Goal: Task Accomplishment & Management: Contribute content

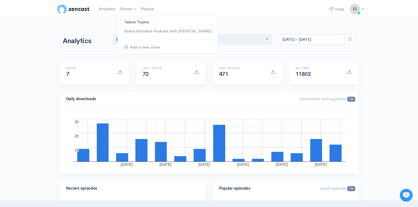
click at [132, 21] on link "Taboo Topics" at bounding box center [168, 21] width 100 height 9
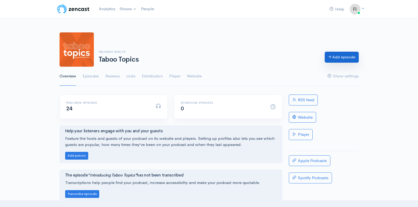
click at [341, 55] on link "Add episode" at bounding box center [341, 57] width 34 height 11
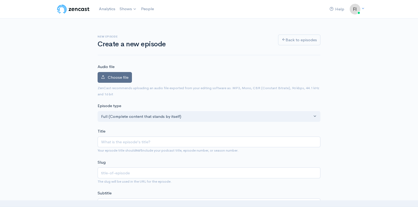
click at [113, 74] on label "Choose file" at bounding box center [115, 77] width 34 height 11
click at [0, 0] on input "Choose file" at bounding box center [0, 0] width 0 height 0
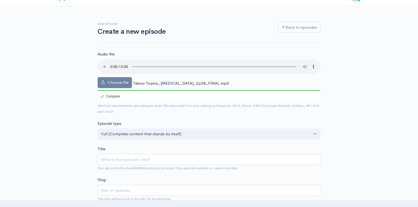
scroll to position [15, 0]
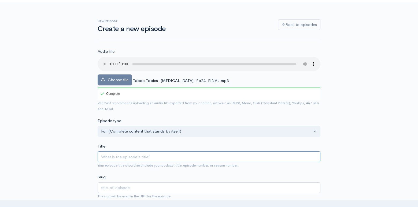
click at [118, 156] on input "Title" at bounding box center [209, 156] width 223 height 11
paste input "Do I Have Hemorrhoids?"
type input "Do I Have Hemorrhoids?"
type input "do-i-have-hemorrhoids"
type input "Do I Have Hemorrhoids?"
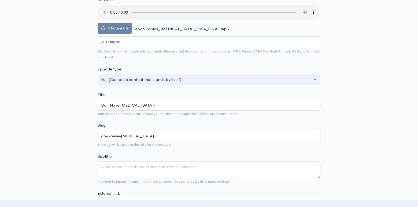
scroll to position [70, 0]
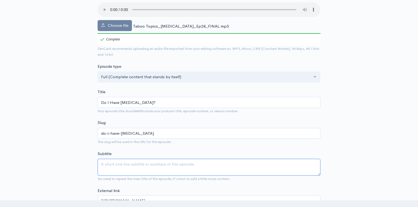
click at [115, 164] on textarea "Subtitle" at bounding box center [209, 167] width 223 height 17
paste textarea "The lumps, pain and itch of hemorrhoids are hard to miss. While millions of [DE…"
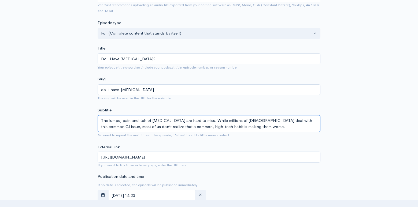
scroll to position [137, 0]
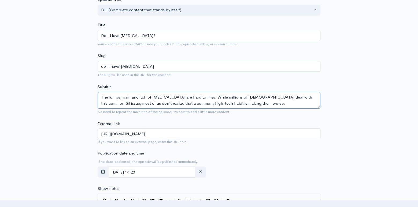
type textarea "The lumps, pain and itch of hemorrhoids are hard to miss. While millions of [DE…"
click at [168, 133] on input "https://www.tabootopics.fm//" at bounding box center [209, 133] width 223 height 11
type input "[URL][DOMAIN_NAME]"
click at [143, 173] on input "September, 10 2025 14:23" at bounding box center [151, 172] width 87 height 11
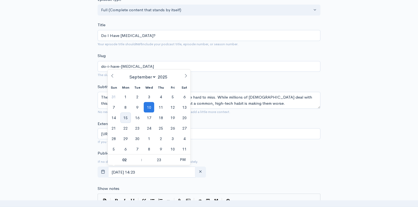
click at [125, 118] on span "15" at bounding box center [125, 118] width 10 height 10
click at [158, 171] on input "September, 15 2025 14:23" at bounding box center [151, 172] width 87 height 11
click at [139, 156] on span at bounding box center [139, 157] width 4 height 5
type input "September, 15 2025 15:23"
type input "03"
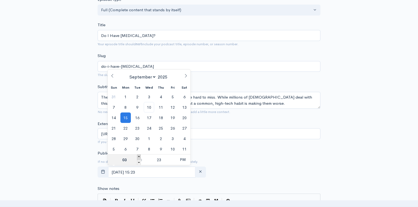
click at [139, 156] on span at bounding box center [139, 157] width 4 height 5
type input "September, 15 2025 16:23"
type input "04"
click at [139, 156] on span at bounding box center [139, 157] width 4 height 5
type input "September, 15 2025 17:23"
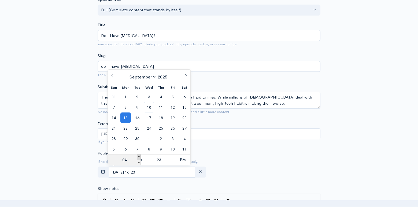
type input "05"
click at [139, 156] on span at bounding box center [139, 157] width 4 height 5
type input "September, 15 2025 18:23"
type input "06"
click at [139, 156] on span at bounding box center [139, 157] width 4 height 5
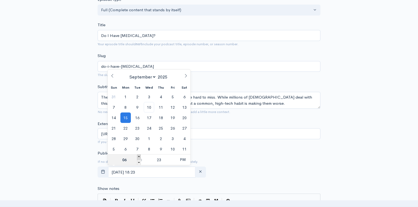
type input "September, 15 2025 19:23"
type input "07"
click at [139, 156] on span at bounding box center [139, 157] width 4 height 5
type input "September, 15 2025 20:23"
type input "08"
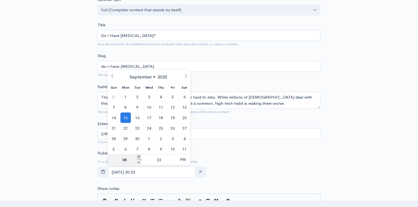
click at [139, 156] on span at bounding box center [139, 157] width 4 height 5
type input "September, 15 2025 21:23"
type input "09"
click at [174, 161] on span at bounding box center [174, 162] width 4 height 5
type input "September, 15 2025 21:18"
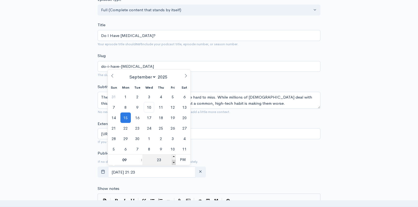
type input "18"
click at [174, 161] on span at bounding box center [174, 162] width 4 height 5
type input "September, 15 2025 21:13"
type input "13"
click at [174, 161] on span at bounding box center [174, 162] width 4 height 5
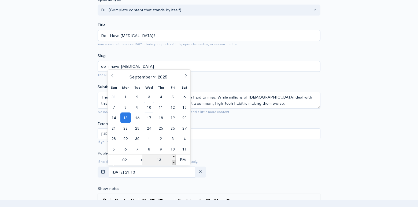
type input "September, 15 2025 21:08"
type input "08"
click at [174, 161] on span at bounding box center [174, 162] width 4 height 5
type input "September, 15 2025 21:03"
type input "03"
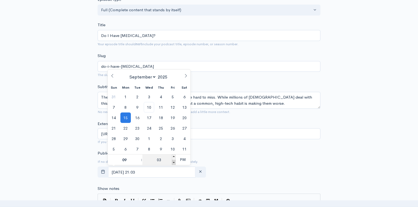
click at [174, 161] on span at bounding box center [174, 162] width 4 height 5
type input "September, 15 2025 20:58"
type input "08"
type input "58"
click at [174, 157] on span at bounding box center [174, 157] width 4 height 5
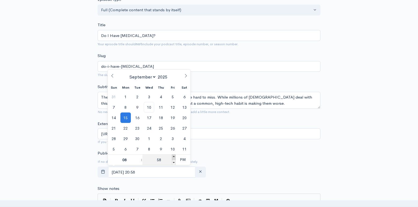
type input "September, 15 2025 21:00"
type input "09"
type input "00"
click at [186, 160] on span "PM" at bounding box center [182, 159] width 15 height 11
type input "[DATE] 09:00"
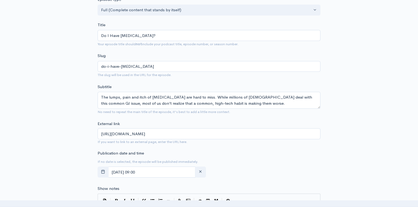
click at [259, 156] on div "Publication date and time If no date is selected, the episode will be published…" at bounding box center [208, 164] width 229 height 29
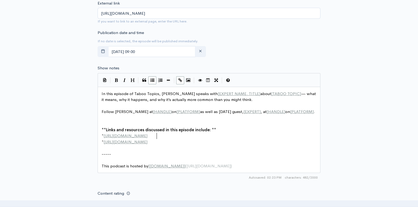
scroll to position [2, 0]
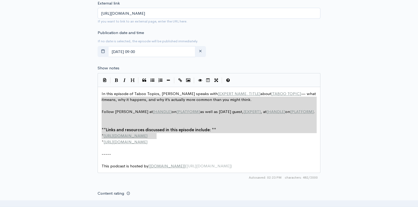
type textarea "In this episode of Taboo Topics, Mary Frances speaks with [EXPERT NAME, TITLE] …"
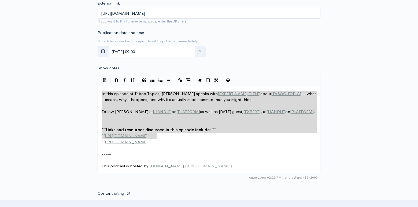
drag, startPoint x: 171, startPoint y: 137, endPoint x: 95, endPoint y: 89, distance: 90.5
click at [95, 90] on div "New episode Create a new episode Back to episodes Audio file Choose file Taboo …" at bounding box center [208, 56] width 229 height 591
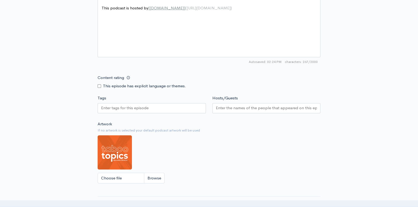
scroll to position [375, 0]
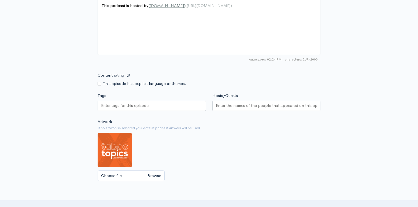
click at [116, 146] on img at bounding box center [115, 150] width 34 height 34
click at [149, 173] on input "Choose file" at bounding box center [131, 175] width 67 height 11
type input "C:\fakepath\Episode 24.png"
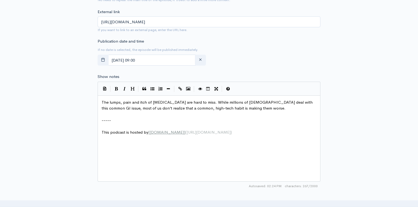
scroll to position [482, 0]
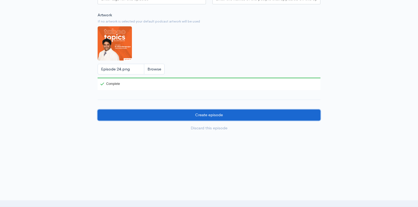
click at [248, 111] on input "Create episode" at bounding box center [209, 115] width 223 height 11
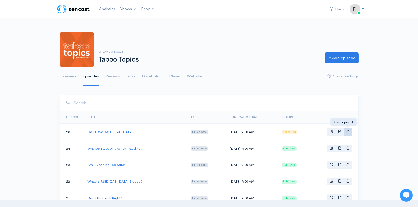
click at [348, 132] on icon "Basic example" at bounding box center [347, 131] width 3 height 3
type input "[URL][DOMAIN_NAME]"
type input "https://media.zencast.fm/taboo-topics-by-orlando-health/7484a281-0623-4eb4-b980…"
type input "<iframe src='https://share.zencast.fm/embed/episode/7484a281-0623-4eb4-b980-a17…"
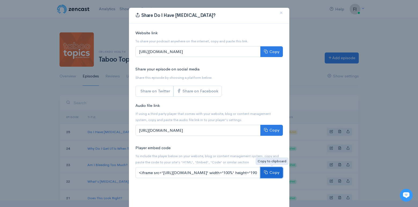
click at [271, 174] on button "Copy" at bounding box center [271, 172] width 23 height 11
click at [282, 14] on span "×" at bounding box center [280, 13] width 3 height 8
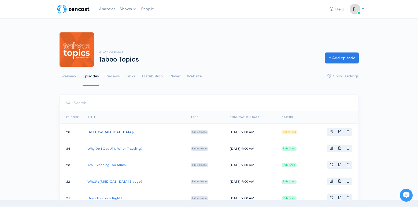
click at [106, 131] on link "Do I Have Hemorrhoids?" at bounding box center [110, 132] width 47 height 5
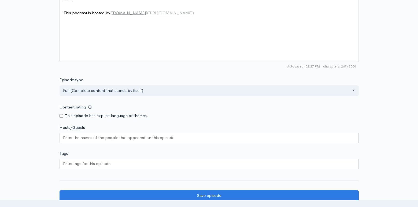
scroll to position [474, 0]
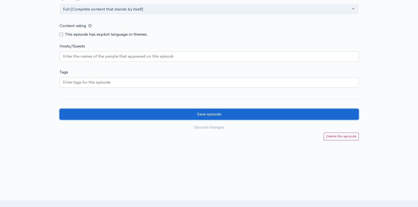
click at [178, 111] on input "Save episode" at bounding box center [208, 114] width 299 height 11
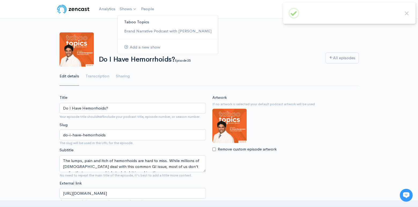
click at [133, 20] on link "Taboo Topics" at bounding box center [168, 21] width 100 height 9
